Goal: Task Accomplishment & Management: Complete application form

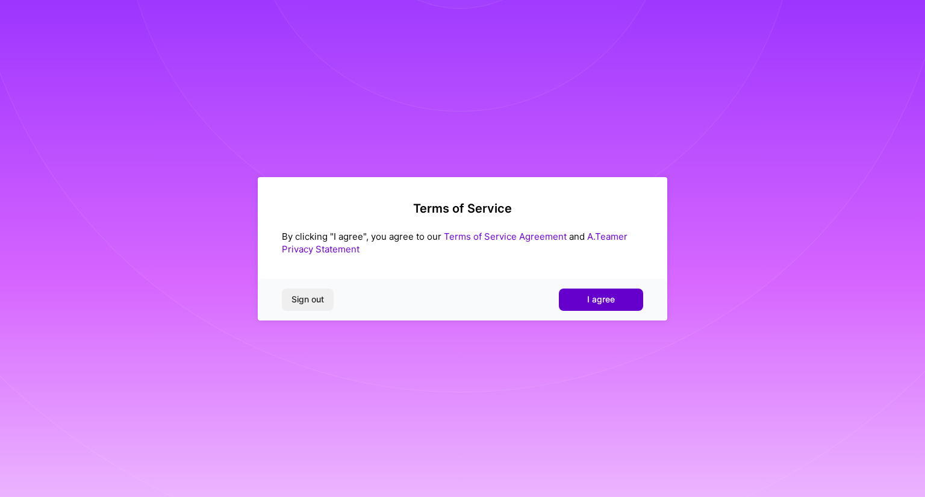
click at [602, 298] on span "I agree" at bounding box center [601, 299] width 28 height 12
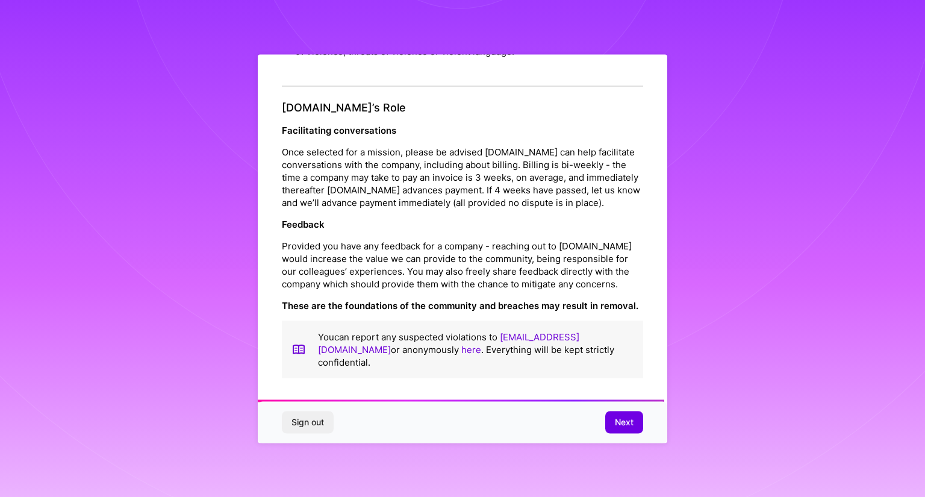
scroll to position [1319, 0]
click at [614, 421] on button "Next" at bounding box center [624, 422] width 38 height 22
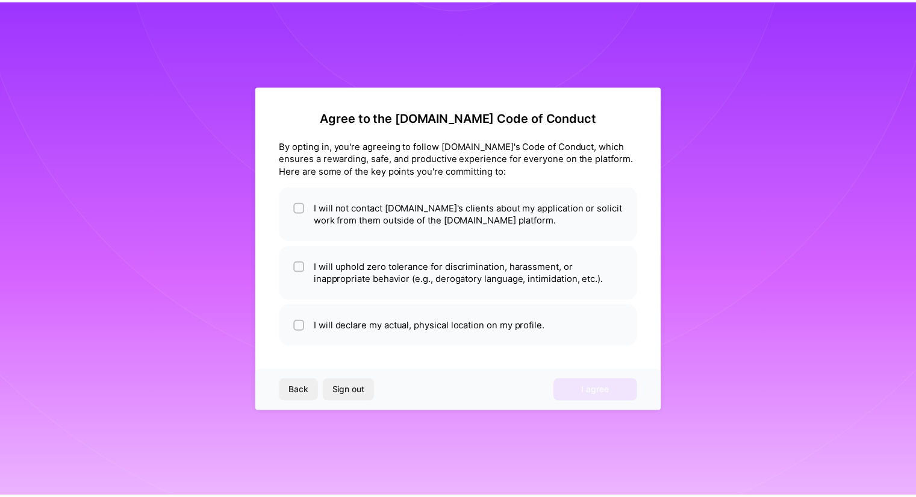
scroll to position [0, 0]
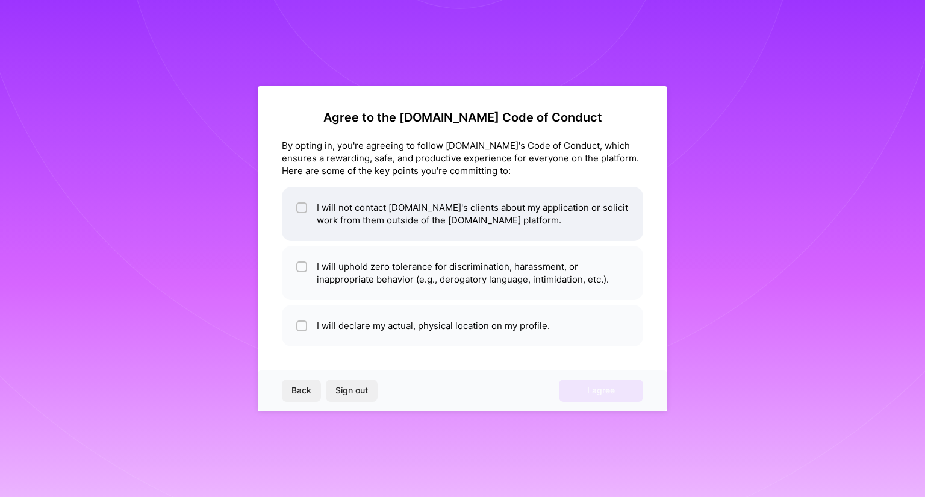
click at [298, 205] on div at bounding box center [301, 207] width 11 height 11
checkbox input "true"
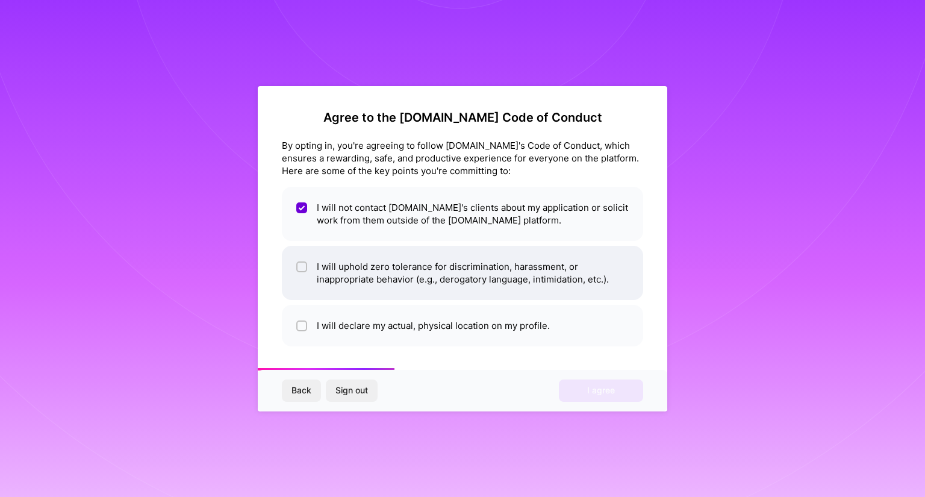
click at [301, 268] on input "checkbox" at bounding box center [303, 267] width 8 height 8
checkbox input "true"
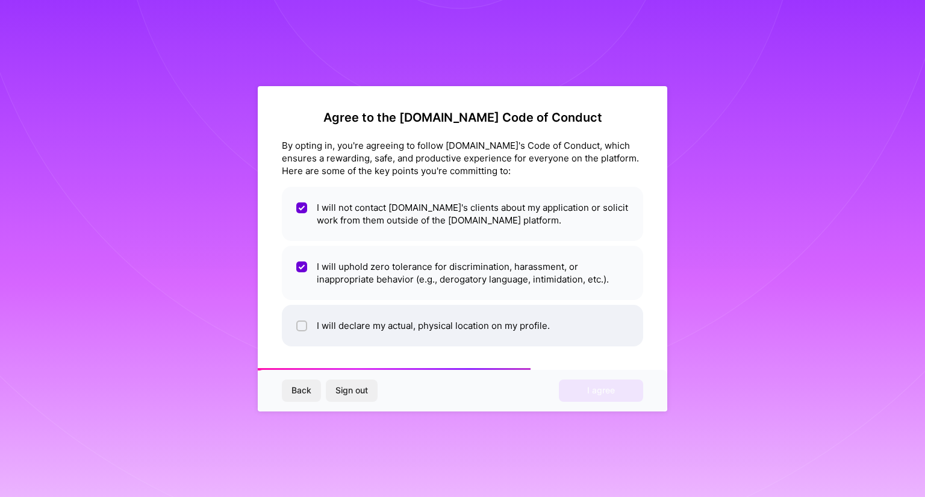
click at [303, 326] on input "checkbox" at bounding box center [303, 326] width 8 height 8
checkbox input "true"
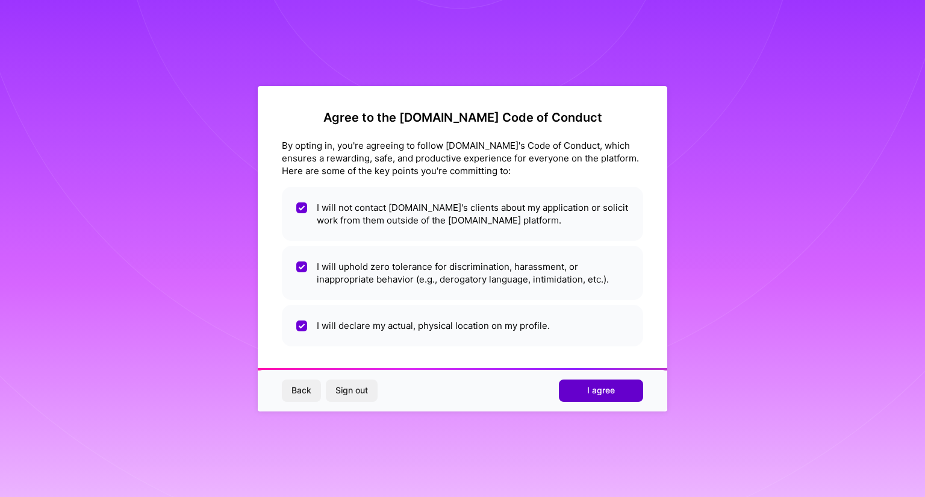
click at [581, 393] on button "I agree" at bounding box center [601, 391] width 84 height 22
